Goal: Task Accomplishment & Management: Manage account settings

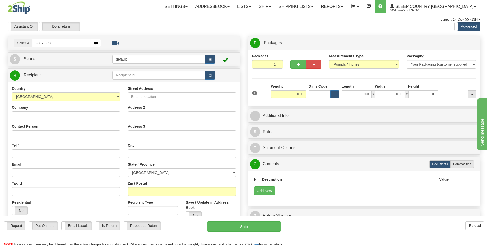
type input "9007I089665"
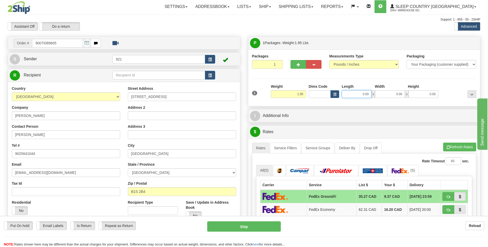
click at [358, 97] on input "0.00" at bounding box center [356, 94] width 30 height 8
type input "6.00"
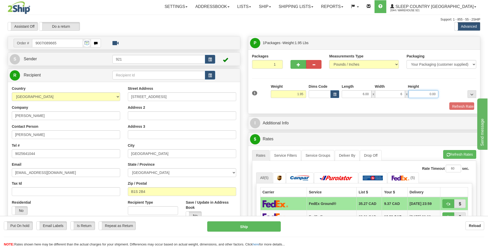
type input "6.00"
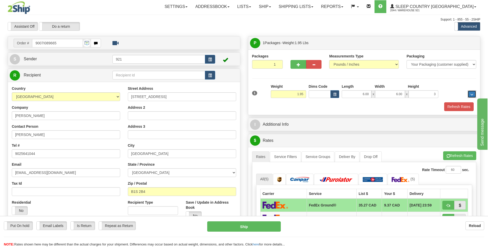
type input "3.00"
click at [445, 112] on div "Packages 1 1 Measurements Type" at bounding box center [364, 81] width 232 height 65
click at [446, 108] on button "Refresh Rates" at bounding box center [458, 106] width 29 height 9
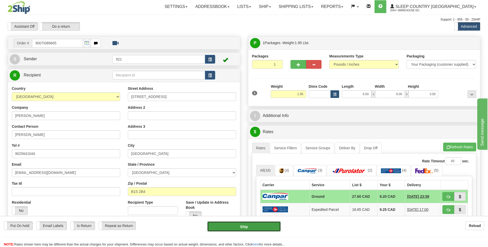
click at [262, 228] on button "Ship" at bounding box center [243, 226] width 73 height 10
type input "1"
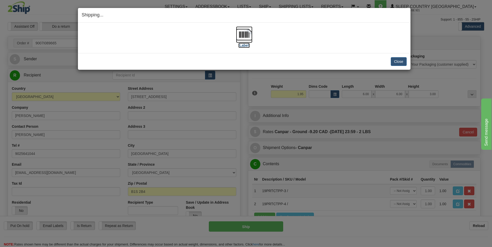
click at [246, 46] on label "[Label]" at bounding box center [244, 45] width 12 height 5
click at [393, 61] on button "Close" at bounding box center [398, 61] width 16 height 9
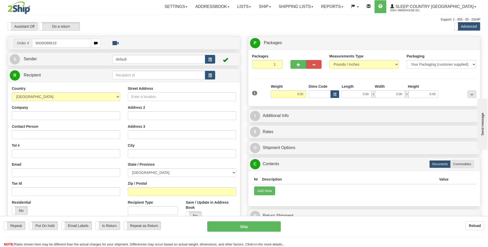
type input "9000I088819"
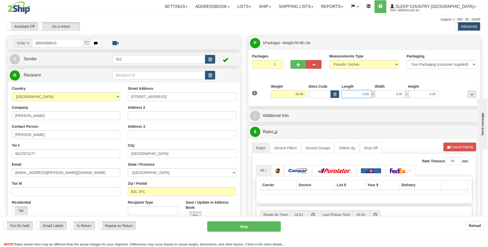
click at [371, 97] on input "0.00" at bounding box center [356, 94] width 30 height 8
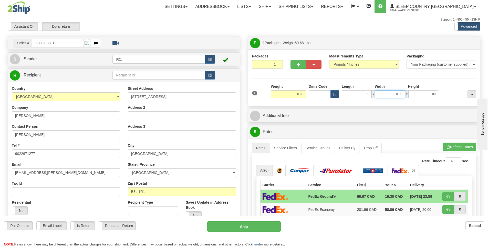
type input "1.00"
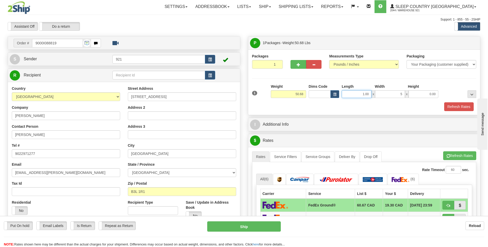
type input "5.00"
drag, startPoint x: 355, startPoint y: 95, endPoint x: 418, endPoint y: 95, distance: 63.2
click at [418, 95] on div "1.00 x 5.00 x 0.00" at bounding box center [389, 94] width 97 height 8
type input "15.00"
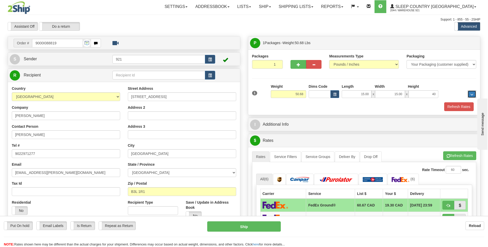
type input "40.00"
click at [468, 108] on button "Refresh Rates" at bounding box center [458, 106] width 29 height 9
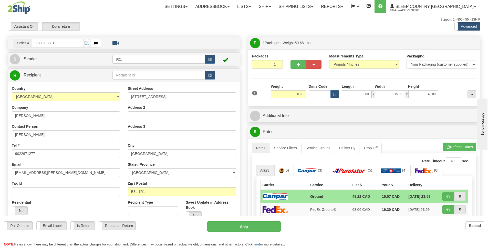
click at [282, 226] on div "Ship" at bounding box center [243, 226] width 81 height 10
click at [278, 226] on button "Ship" at bounding box center [243, 226] width 73 height 10
type input "1"
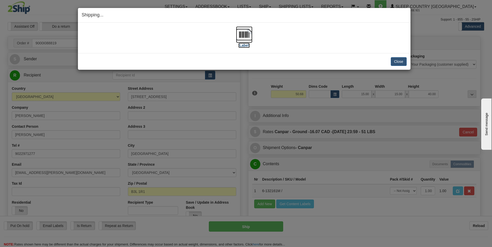
click at [242, 45] on label "[Label]" at bounding box center [244, 45] width 12 height 5
click at [396, 57] on button "Close" at bounding box center [398, 61] width 16 height 9
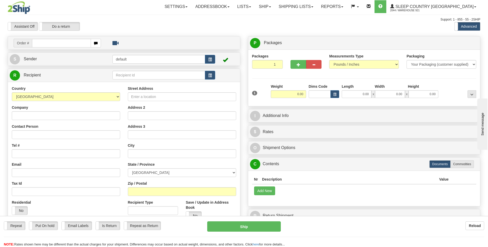
click at [85, 42] on input "text" at bounding box center [61, 43] width 59 height 9
type input "9000I089109`"
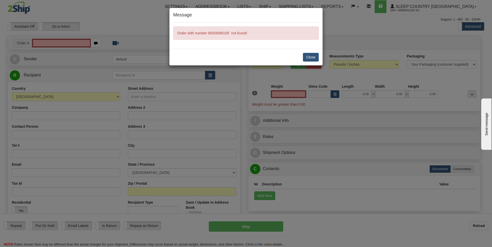
type input "0.00"
drag, startPoint x: 74, startPoint y: 43, endPoint x: 150, endPoint y: 55, distance: 76.6
click at [74, 43] on div "Message Order with number 9000I089109` not found! Close" at bounding box center [246, 123] width 492 height 247
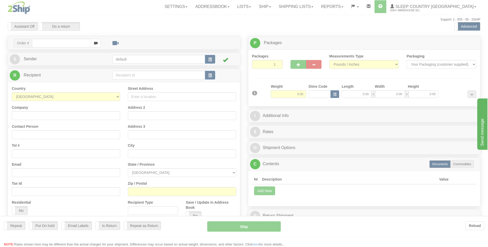
click at [74, 44] on div at bounding box center [244, 123] width 488 height 247
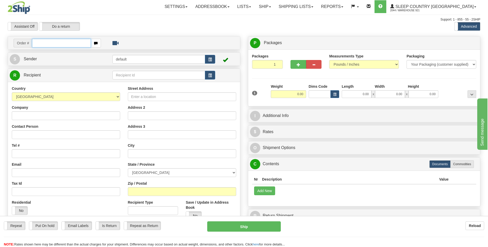
click at [74, 43] on input "text" at bounding box center [61, 43] width 59 height 9
type input "9000I089109"
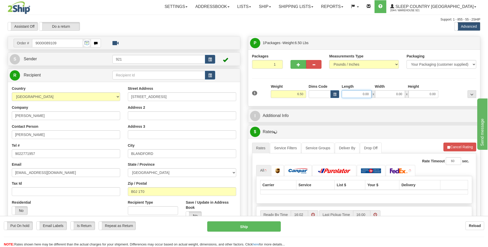
click at [363, 96] on input "0.00" at bounding box center [356, 94] width 30 height 8
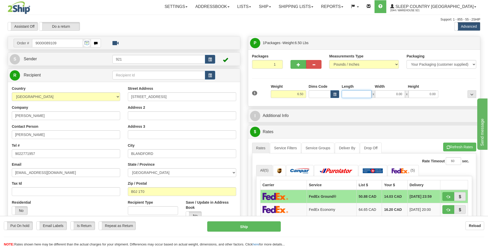
click at [363, 95] on input "Length" at bounding box center [356, 94] width 30 height 8
type input "10.00"
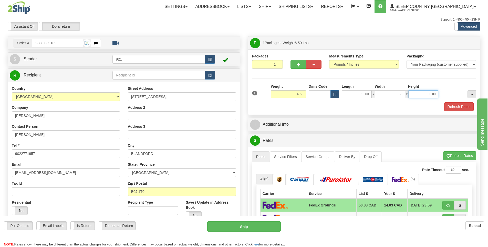
type input "8.00"
type input "3.00"
click at [452, 107] on button "Refresh Rates" at bounding box center [458, 106] width 29 height 9
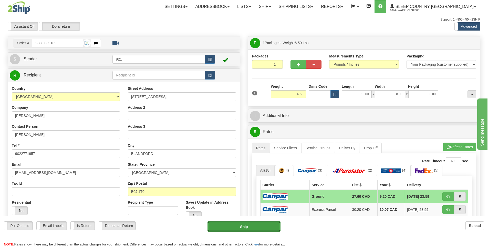
click at [229, 226] on button "Ship" at bounding box center [243, 226] width 73 height 10
type input "1"
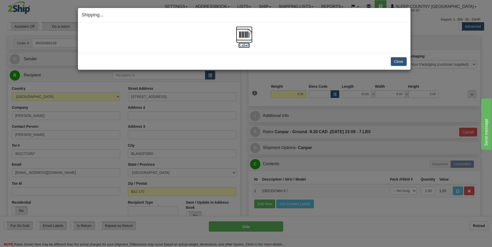
click at [243, 46] on label "[Label]" at bounding box center [244, 45] width 12 height 5
click at [397, 59] on button "Close" at bounding box center [398, 61] width 16 height 9
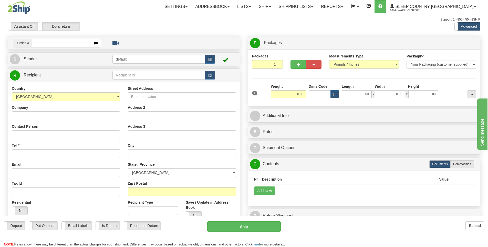
click at [80, 42] on input "text" at bounding box center [61, 43] width 59 height 9
type input "9000I089982"
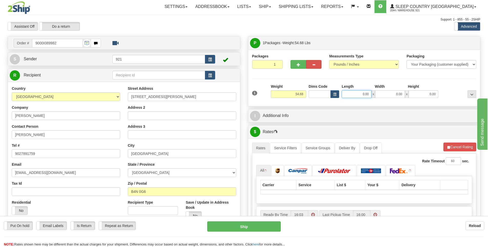
click at [357, 93] on input "0.00" at bounding box center [356, 94] width 30 height 8
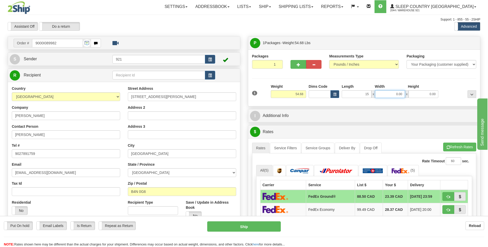
type input "15.00"
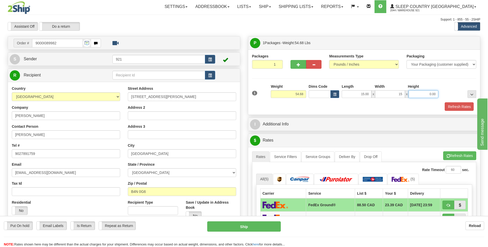
type input "15.00"
type input "60.00"
click at [458, 105] on button "Refresh Rates" at bounding box center [458, 106] width 29 height 9
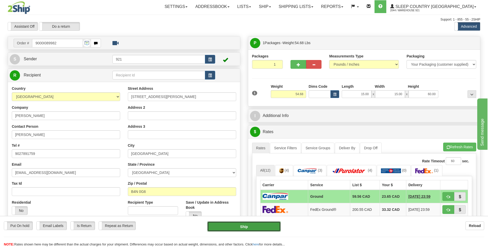
click at [272, 225] on button "Ship" at bounding box center [243, 226] width 73 height 10
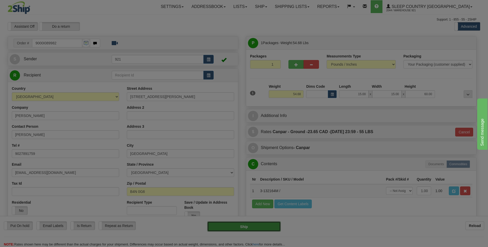
type input "1"
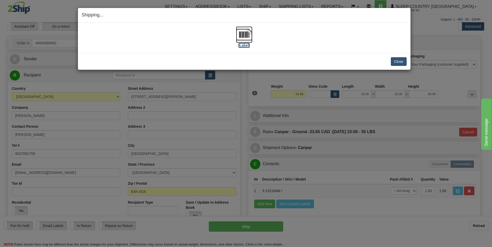
click at [249, 46] on label "[Label]" at bounding box center [244, 45] width 12 height 5
click at [402, 61] on button "Close" at bounding box center [398, 61] width 16 height 9
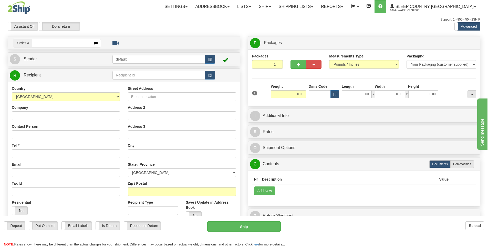
click at [78, 42] on input "text" at bounding box center [61, 43] width 59 height 9
type input "9000I093068"
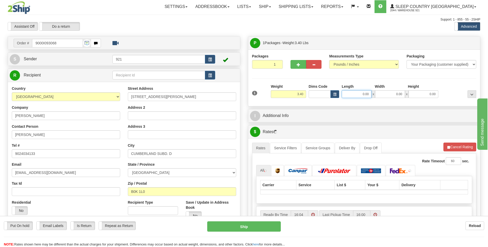
click at [355, 97] on input "0.00" at bounding box center [356, 94] width 30 height 8
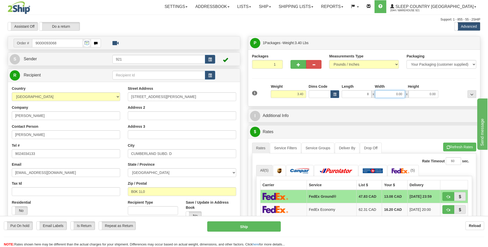
type input "8.00"
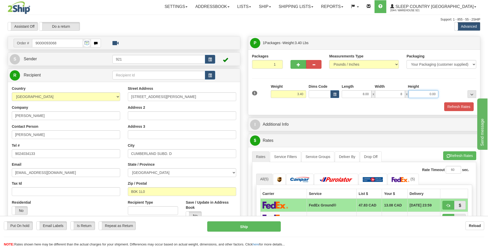
type input "8.00"
type input "5.00"
click at [456, 106] on button "Refresh Rates" at bounding box center [458, 106] width 29 height 9
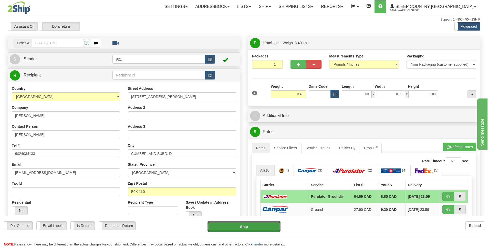
click at [243, 226] on button "Ship" at bounding box center [243, 226] width 73 height 10
type input "260"
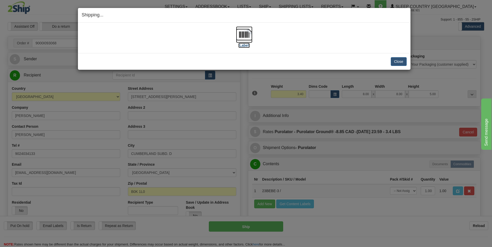
click at [243, 44] on label "[Label]" at bounding box center [244, 45] width 12 height 5
click at [248, 43] on label "[Label]" at bounding box center [244, 45] width 12 height 5
click at [395, 60] on button "Close" at bounding box center [398, 61] width 16 height 9
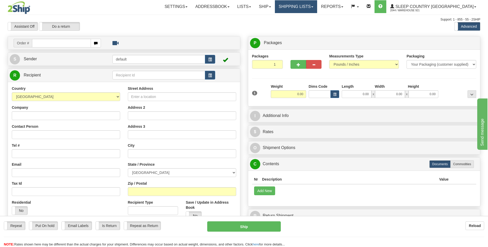
click at [317, 0] on link "Shipping lists" at bounding box center [296, 6] width 42 height 13
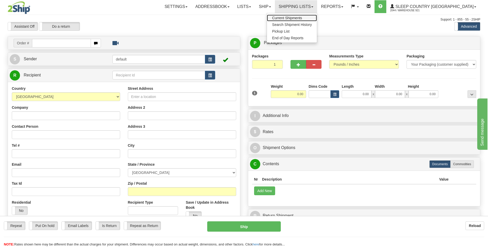
click at [302, 18] on span "Current Shipments" at bounding box center [287, 18] width 30 height 4
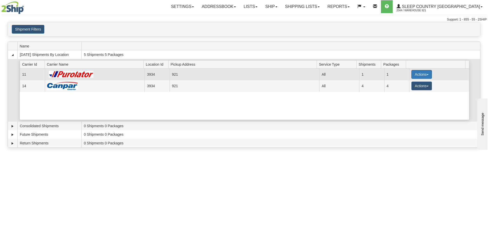
click at [411, 77] on button "Actions" at bounding box center [421, 74] width 20 height 9
click at [408, 98] on span "Pickup" at bounding box center [403, 97] width 14 height 4
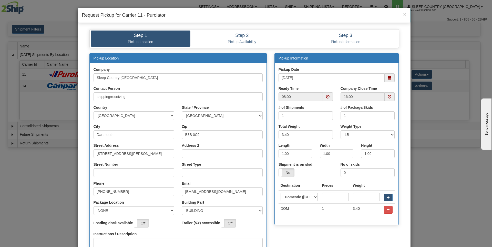
click at [387, 79] on span at bounding box center [389, 78] width 4 height 4
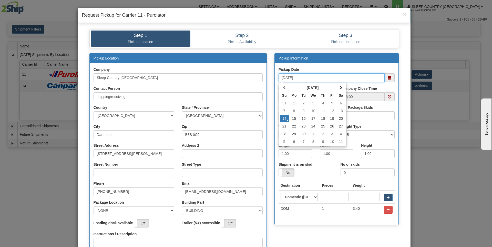
click at [303, 120] on td "16" at bounding box center [303, 118] width 9 height 8
type input "[DATE]"
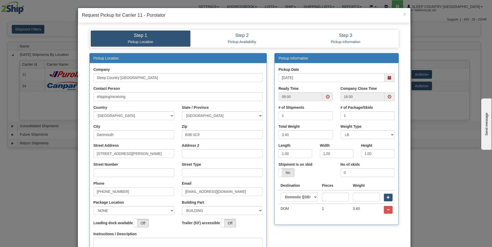
click at [326, 97] on span at bounding box center [328, 97] width 4 height 4
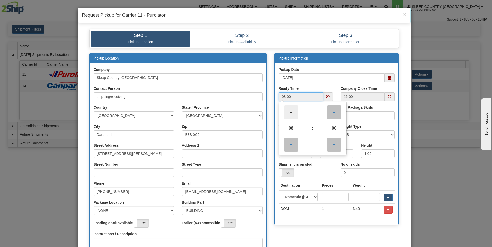
click at [287, 117] on span at bounding box center [291, 112] width 14 height 14
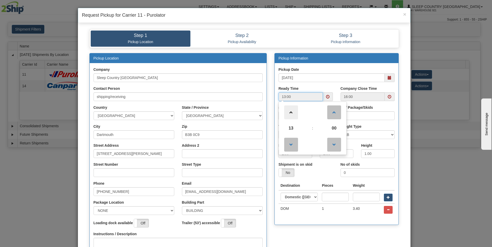
click at [287, 117] on span at bounding box center [291, 112] width 14 height 14
click at [286, 145] on span at bounding box center [291, 144] width 14 height 14
click at [330, 128] on span "00" at bounding box center [334, 128] width 14 height 14
click at [319, 124] on td "30" at bounding box center [320, 123] width 16 height 14
type input "13:30"
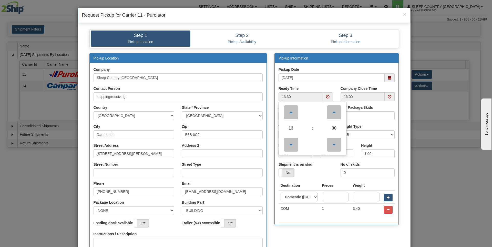
click at [326, 86] on div "Ready Time 13:30 13 : 30 00 01 02 03 04 05 06 07 08 09 10 11 12 13 14 15 16 17 …" at bounding box center [305, 93] width 54 height 15
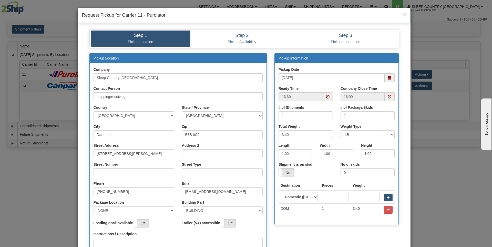
click at [389, 97] on span at bounding box center [389, 97] width 4 height 4
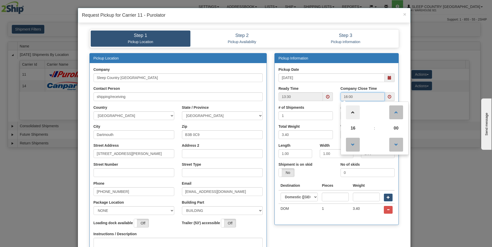
click at [349, 113] on span at bounding box center [353, 112] width 14 height 14
type input "17:00"
click at [333, 87] on div "Ready Time 13:30" at bounding box center [305, 95] width 62 height 19
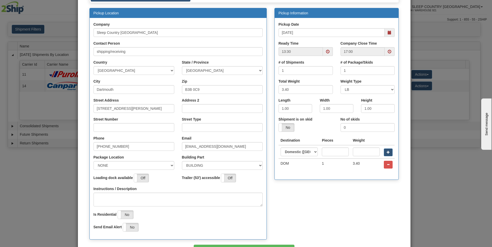
scroll to position [51, 0]
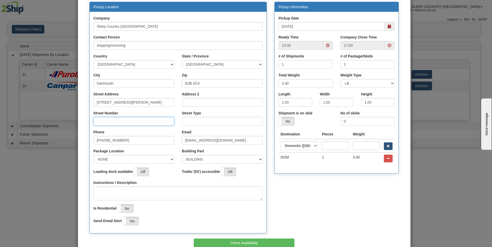
click at [131, 122] on input "Street Number" at bounding box center [133, 121] width 81 height 9
type input "130"
click at [195, 120] on input "Street Type" at bounding box center [222, 121] width 81 height 9
type input "Avenue"
click at [223, 99] on input "Address 2" at bounding box center [222, 102] width 81 height 9
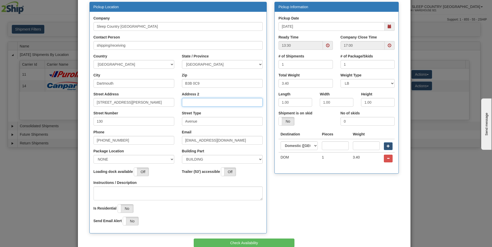
click at [223, 99] on input "Address 2" at bounding box center [222, 102] width 81 height 9
click at [156, 157] on select "NONE FRONT REAR SIDE" at bounding box center [133, 159] width 81 height 9
select select "2"
click at [93, 155] on select "NONE FRONT REAR SIDE" at bounding box center [133, 159] width 81 height 9
click at [122, 190] on textarea "Instructions / Description" at bounding box center [177, 193] width 169 height 14
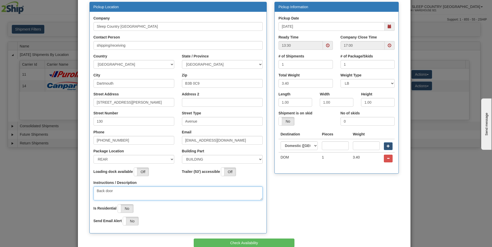
scroll to position [80, 0]
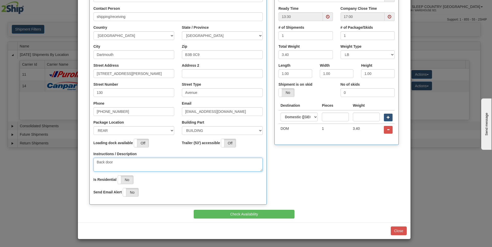
type textarea "Back door"
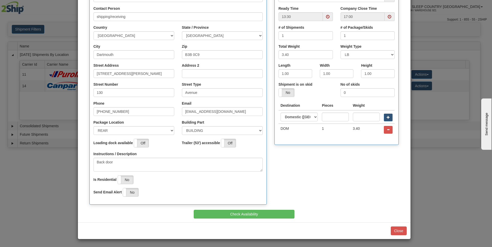
click at [223, 136] on div "Building Part BUILDING APARTMENT DEPARTMENT FLOOR ROOM SUITE" at bounding box center [222, 129] width 88 height 19
click at [260, 132] on select "BUILDING APARTMENT DEPARTMENT FLOOR ROOM SUITE" at bounding box center [222, 130] width 81 height 9
click at [235, 214] on button "Check Availability" at bounding box center [244, 213] width 101 height 9
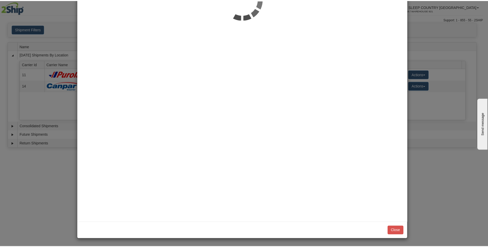
scroll to position [0, 0]
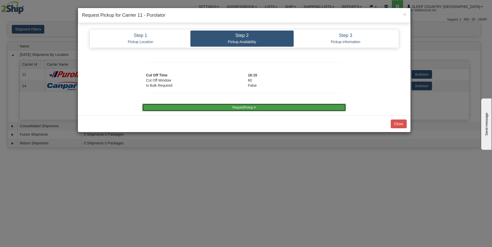
click at [276, 108] on button "RequestPickup #" at bounding box center [244, 107] width 204 height 8
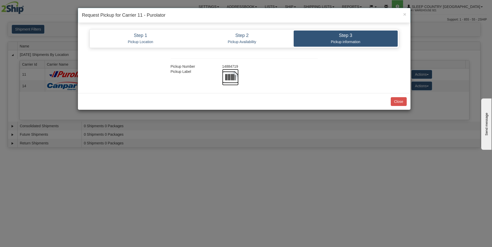
click at [230, 79] on img at bounding box center [230, 77] width 16 height 16
click at [399, 100] on button "Close" at bounding box center [398, 101] width 16 height 9
